Goal: Task Accomplishment & Management: Manage account settings

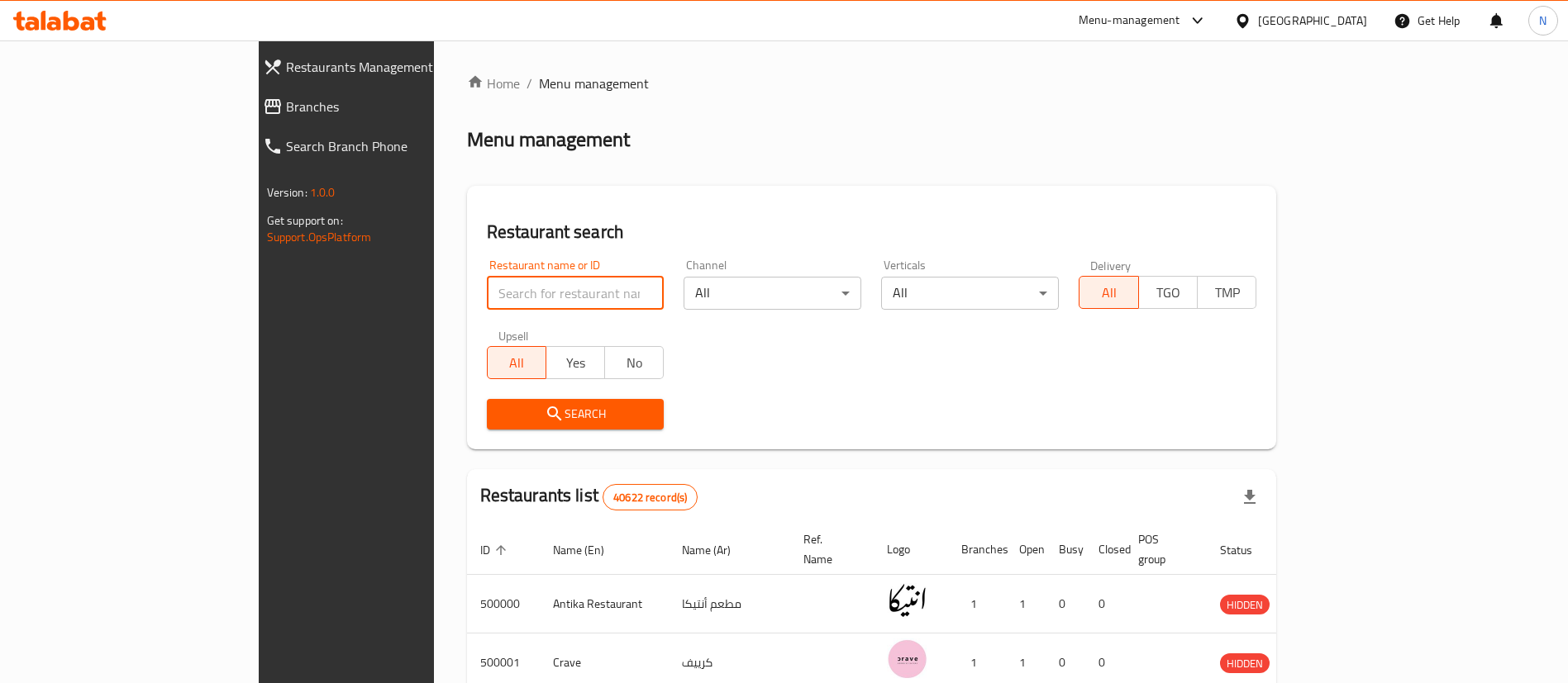
click at [487, 289] on input "search" at bounding box center [575, 293] width 177 height 33
click at [1277, 77] on ol "Home / Menu management" at bounding box center [871, 83] width 810 height 20
click at [487, 289] on input "search" at bounding box center [575, 293] width 177 height 33
paste input "622174"
type input "622174"
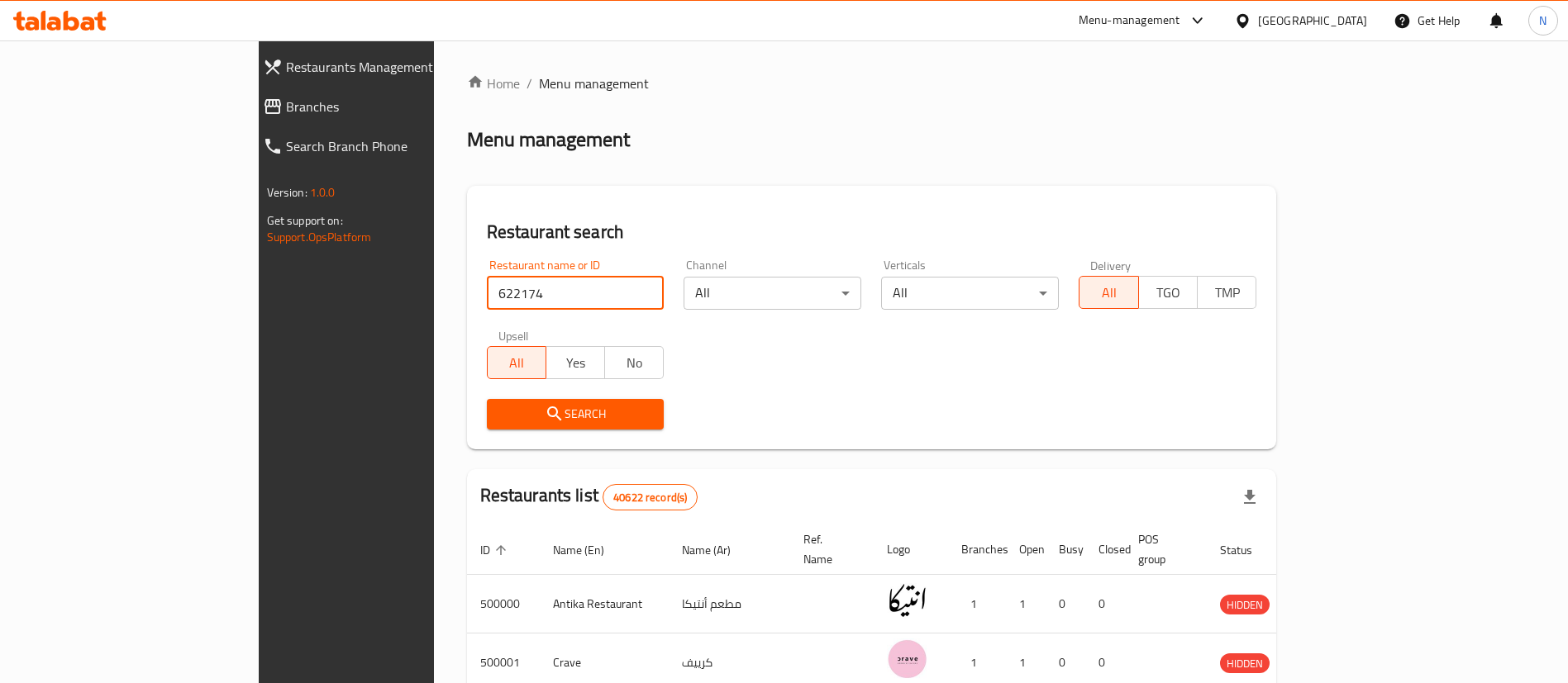
click button "Search" at bounding box center [575, 413] width 177 height 30
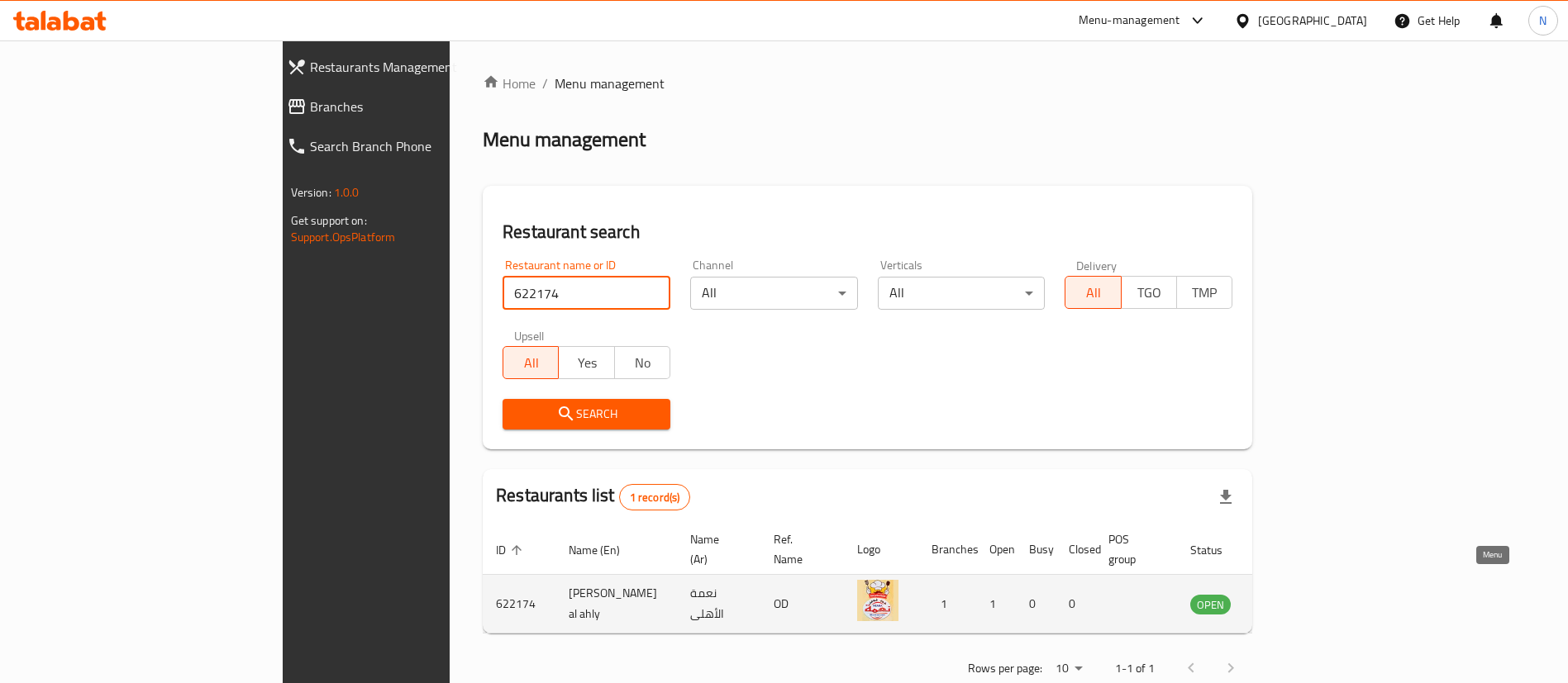
click at [1296, 594] on icon "enhanced table" at bounding box center [1287, 604] width 20 height 20
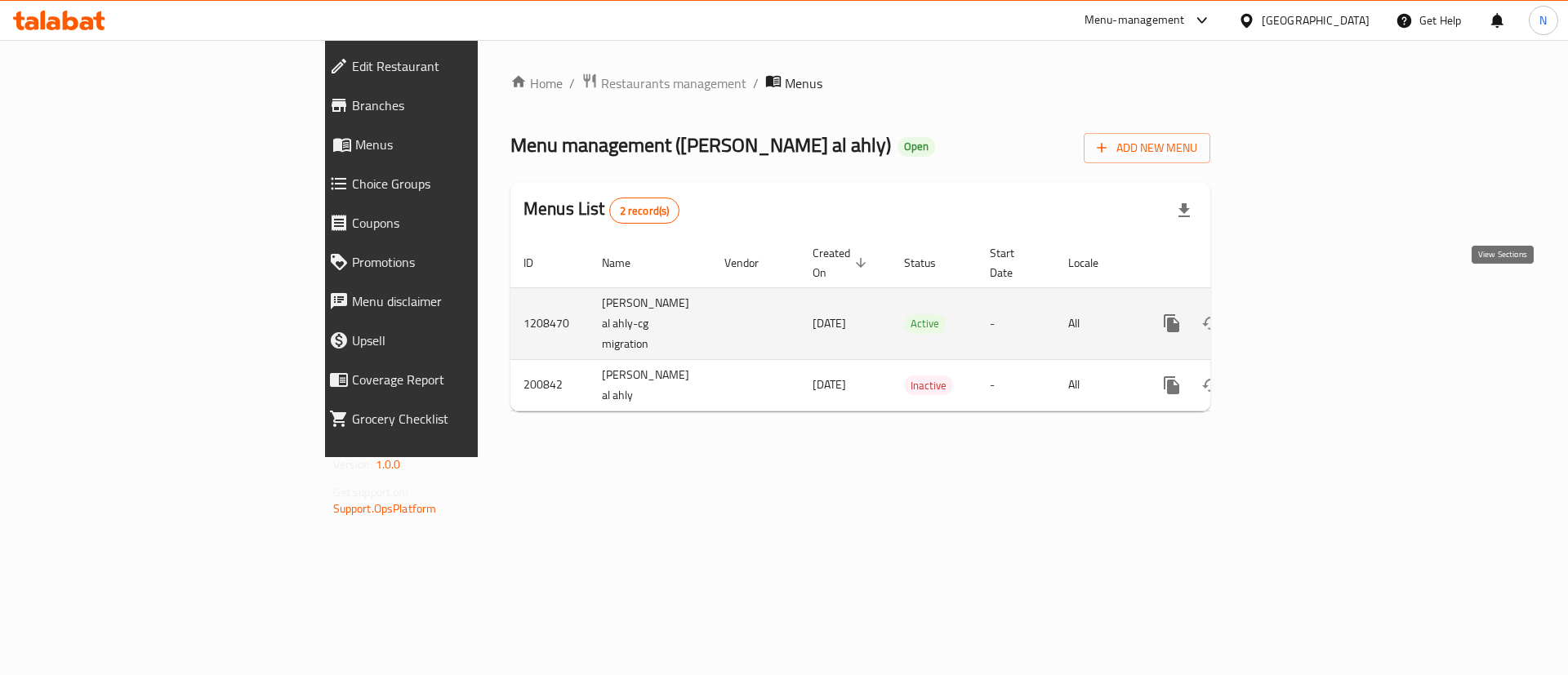
click at [1299, 314] on icon "enhanced table" at bounding box center [1290, 323] width 20 height 20
